Goal: Information Seeking & Learning: Understand process/instructions

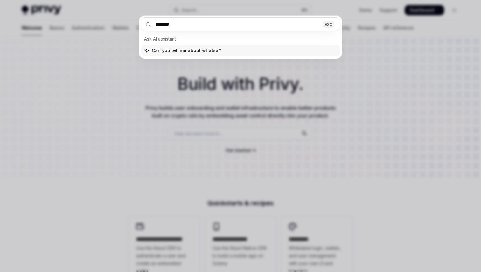
type input "********"
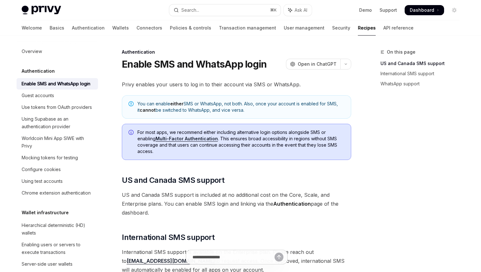
click at [251, 113] on span "You can enable either SMS or WhatsApp, not both. Also, once your account is ena…" at bounding box center [240, 107] width 207 height 13
drag, startPoint x: 254, startPoint y: 117, endPoint x: 134, endPoint y: 103, distance: 121.0
click at [134, 103] on div "You can enable either SMS or WhatsApp, not both. Also, once your account is ena…" at bounding box center [236, 107] width 229 height 24
copy span "You can enable either SMS or WhatsApp, not both. Also, once your account is ena…"
click at [209, 117] on div "You can enable either SMS or WhatsApp, not both. Also, once your account is ena…" at bounding box center [236, 107] width 229 height 24
